Goal: Find specific page/section: Find specific page/section

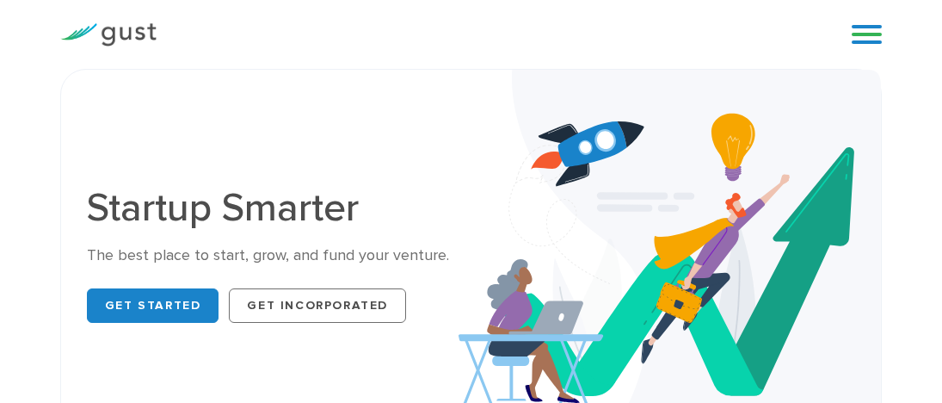
click at [863, 27] on link at bounding box center [867, 35] width 30 height 26
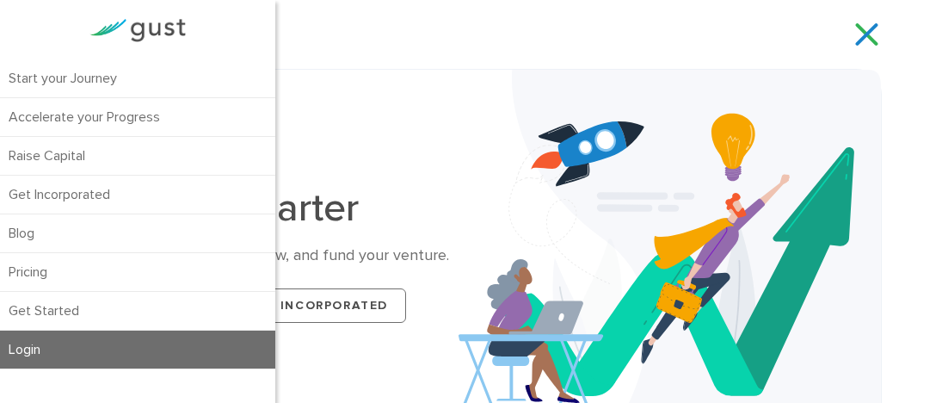
click at [44, 348] on link "Login" at bounding box center [137, 350] width 275 height 38
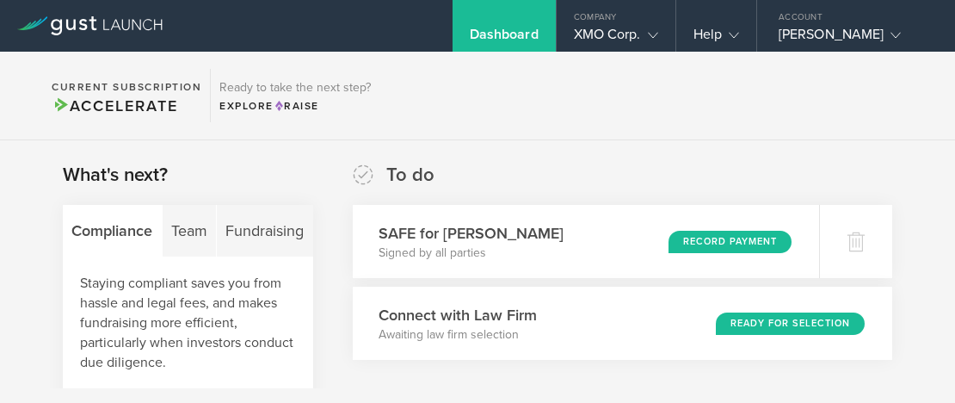
click at [521, 23] on div "Dashboard" at bounding box center [504, 26] width 103 height 52
click at [622, 36] on div "XMO Corp." at bounding box center [616, 39] width 84 height 26
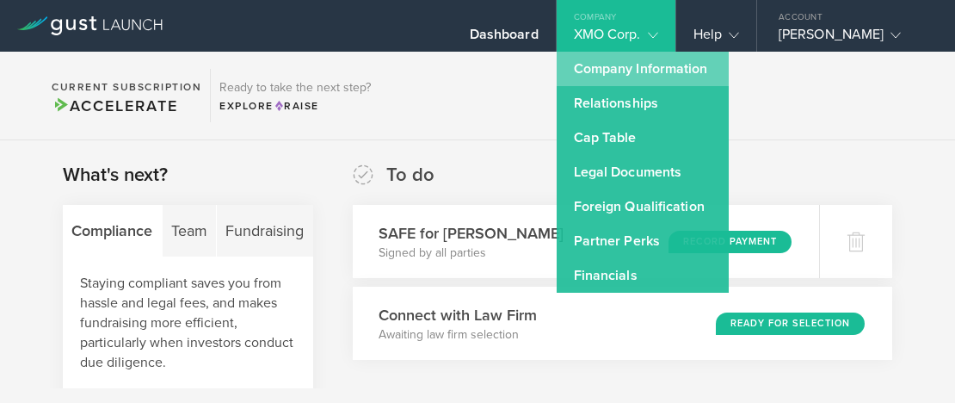
click at [621, 67] on link "Company Information" at bounding box center [643, 69] width 172 height 34
